Goal: Find specific page/section

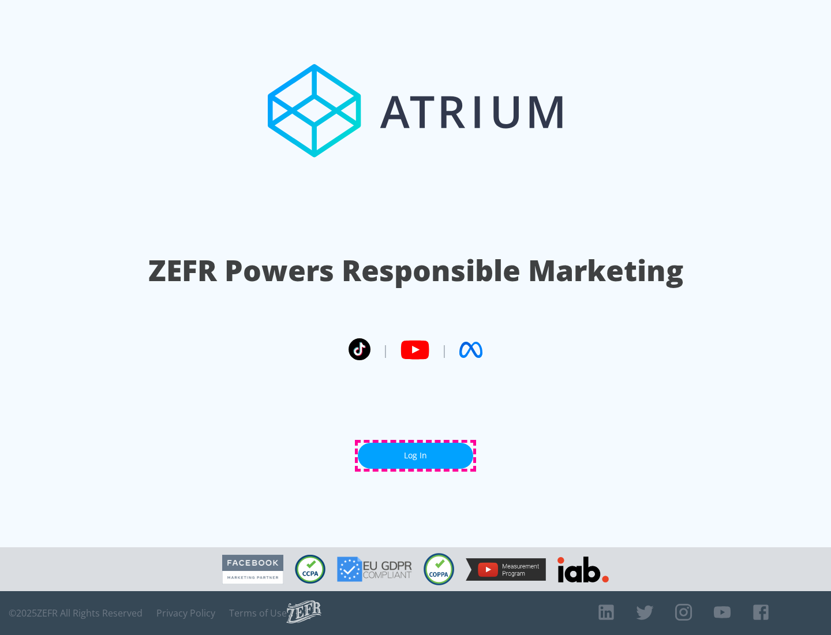
click at [415, 455] on link "Log In" at bounding box center [415, 456] width 115 height 26
